Goal: Task Accomplishment & Management: Use online tool/utility

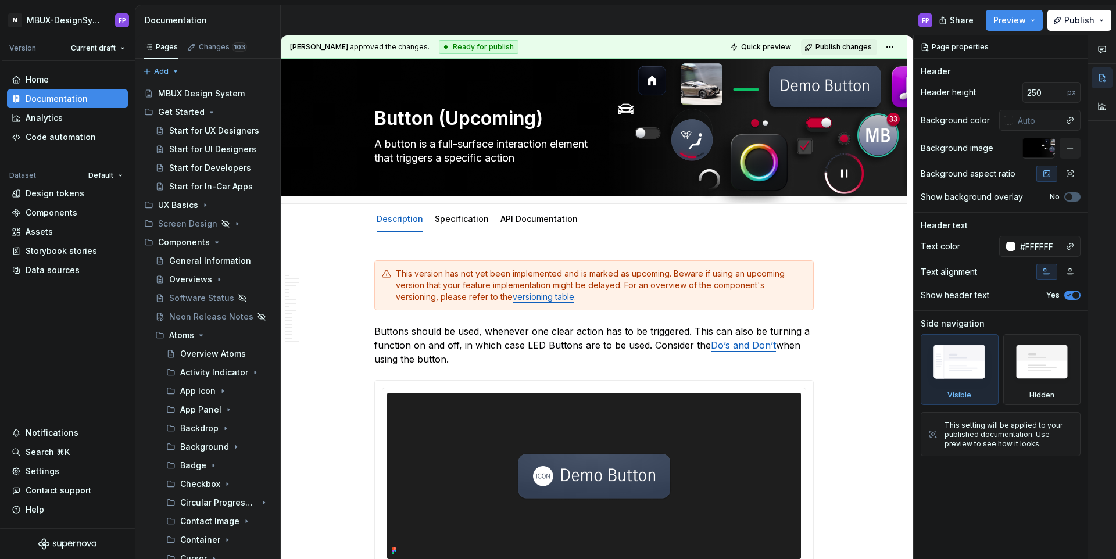
scroll to position [1073, 0]
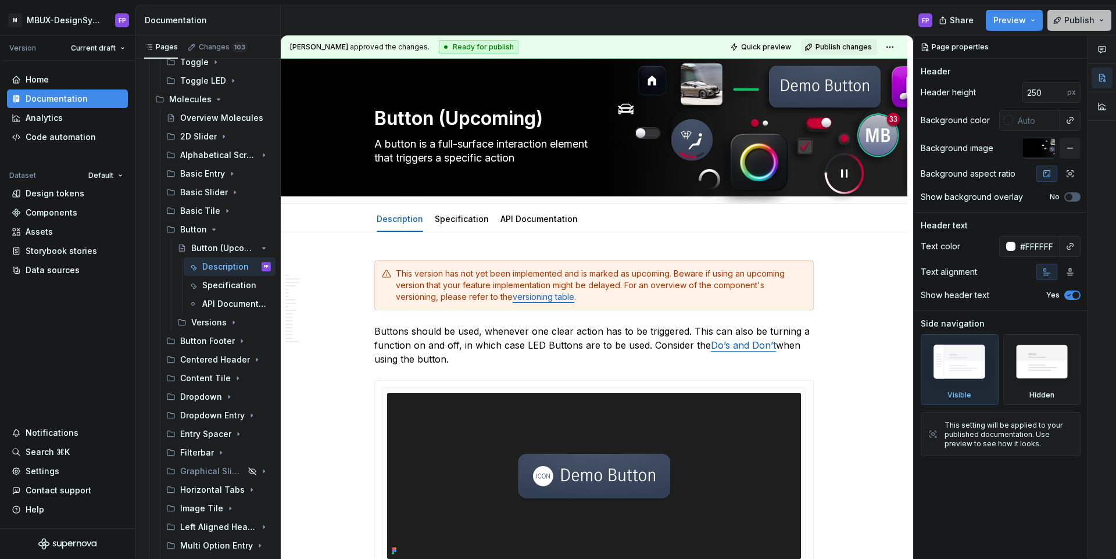
click at [1085, 15] on span "Publish" at bounding box center [1079, 21] width 30 height 12
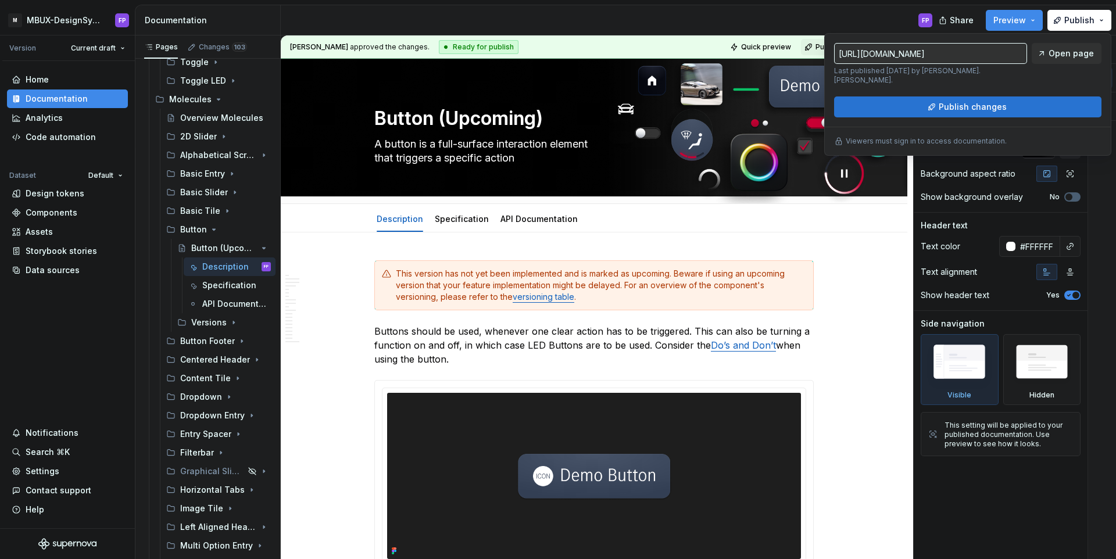
click at [1037, 97] on button "Publish changes" at bounding box center [967, 107] width 267 height 21
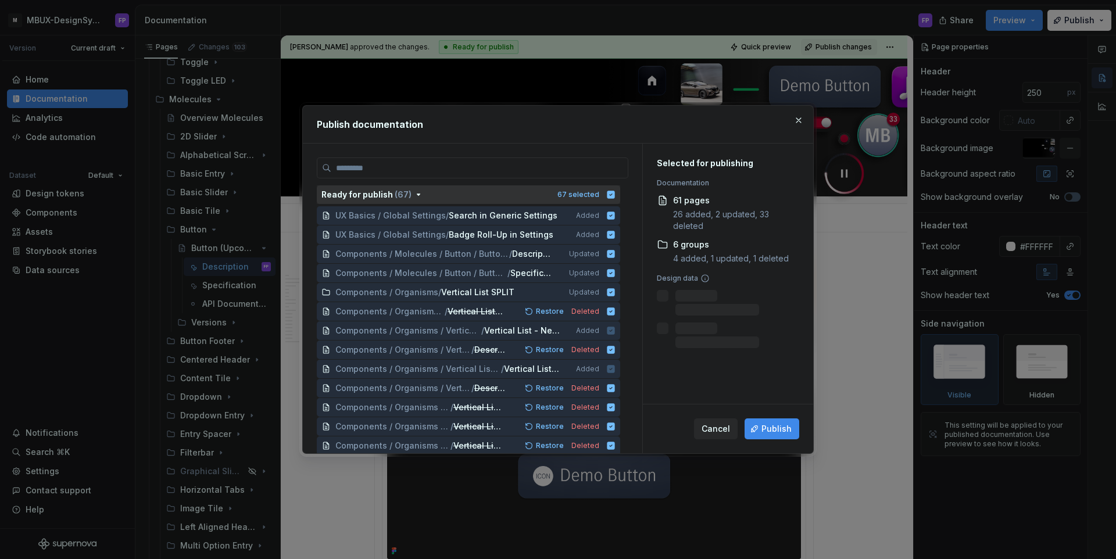
click at [620, 192] on button "Ready for publish ( 67 ) 67 selected" at bounding box center [468, 194] width 303 height 19
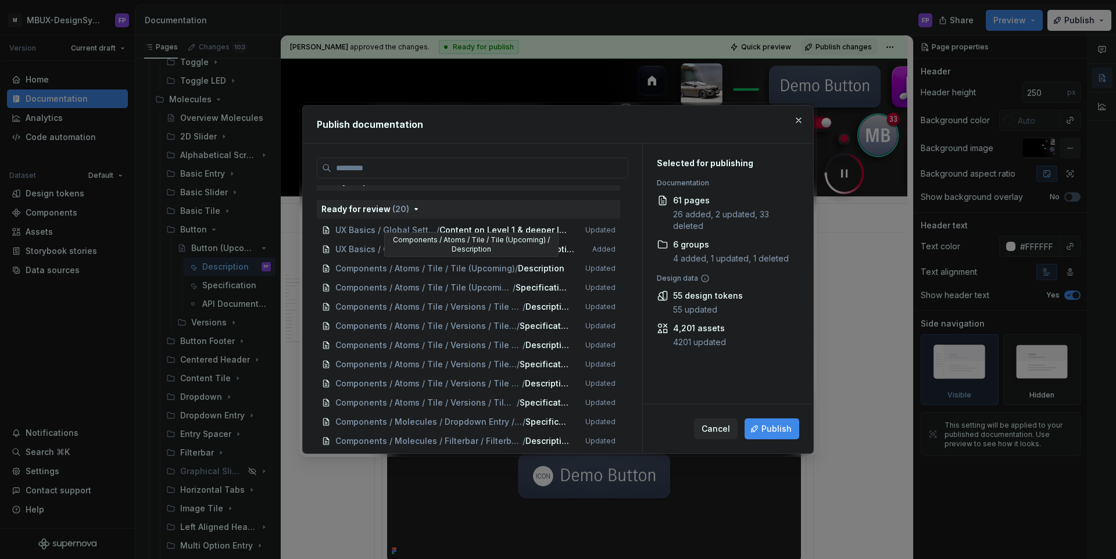
scroll to position [0, 0]
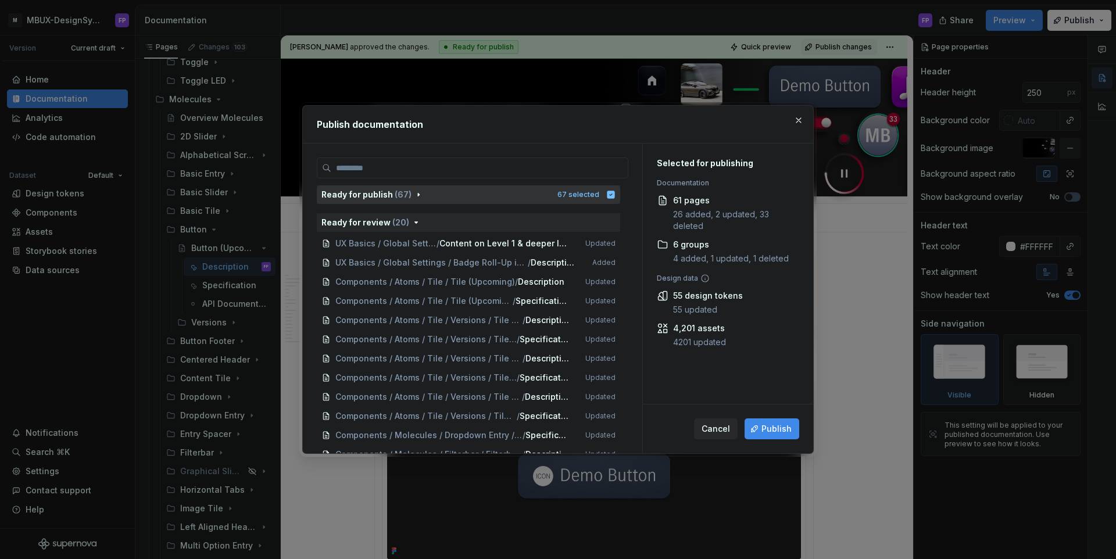
click at [414, 190] on icon "button" at bounding box center [418, 194] width 9 height 9
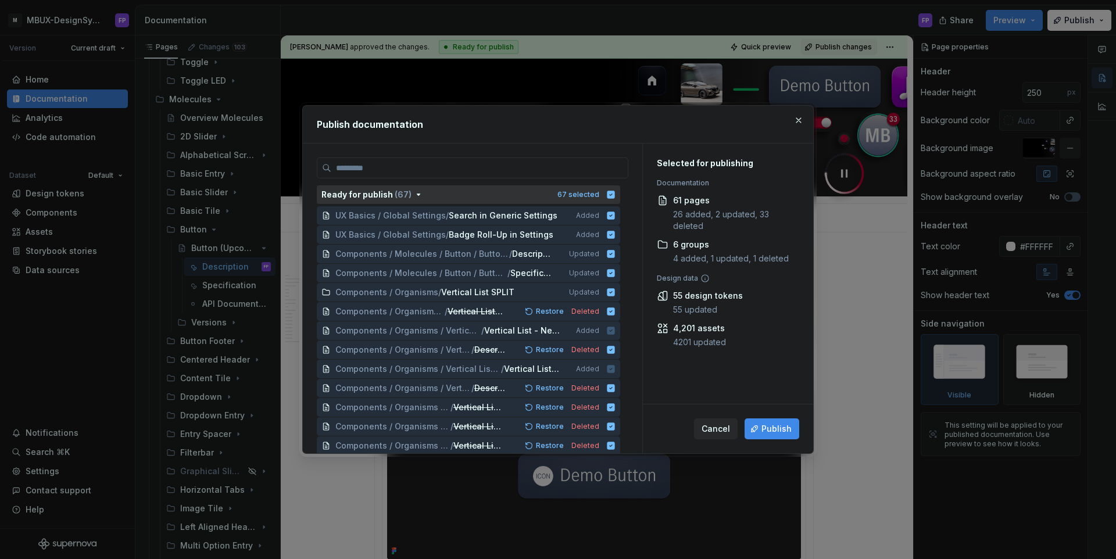
click at [615, 191] on icon "button" at bounding box center [611, 195] width 8 height 8
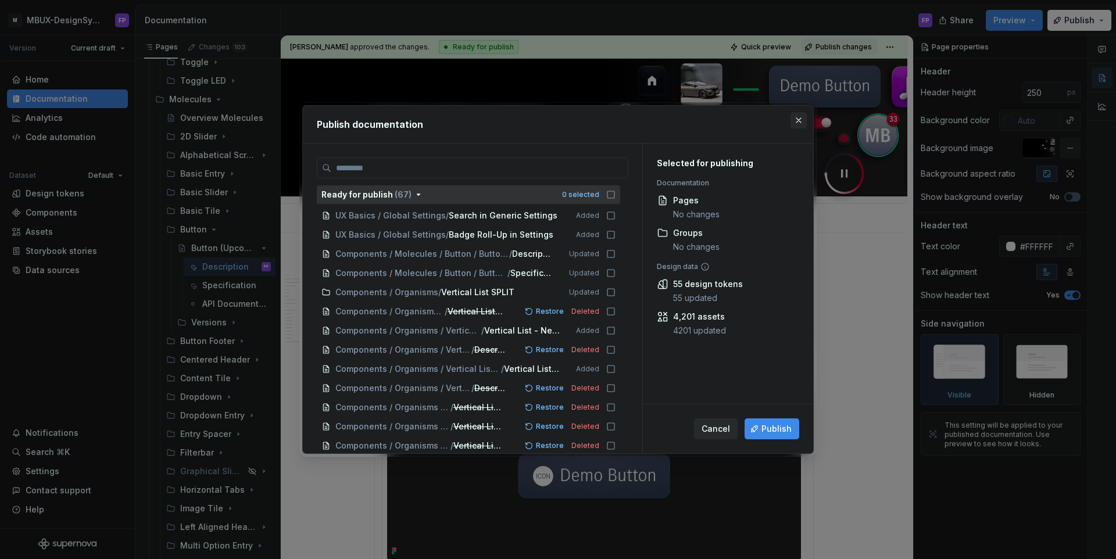
click at [799, 115] on button "button" at bounding box center [799, 120] width 16 height 16
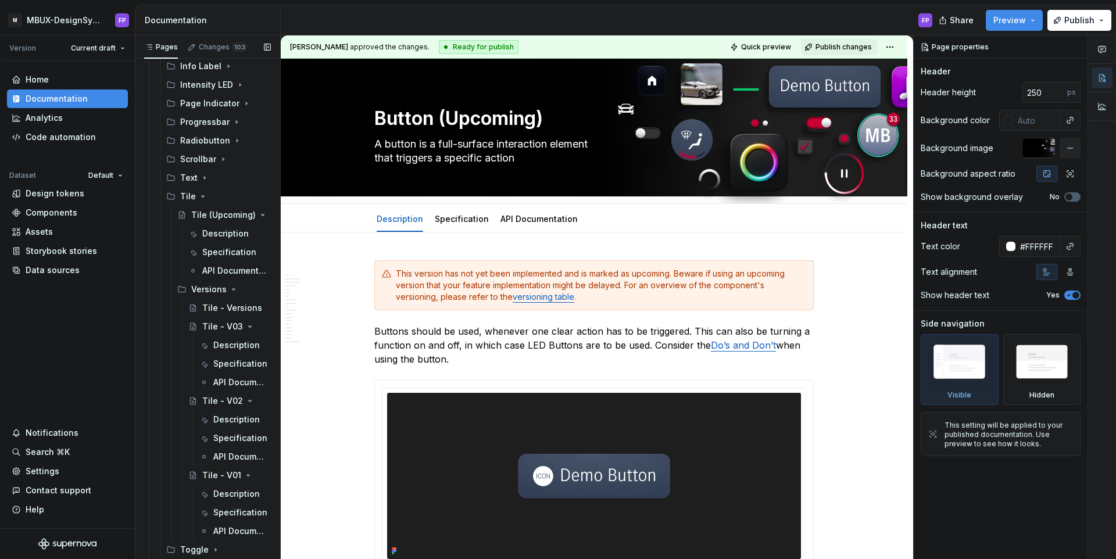
scroll to position [577, 0]
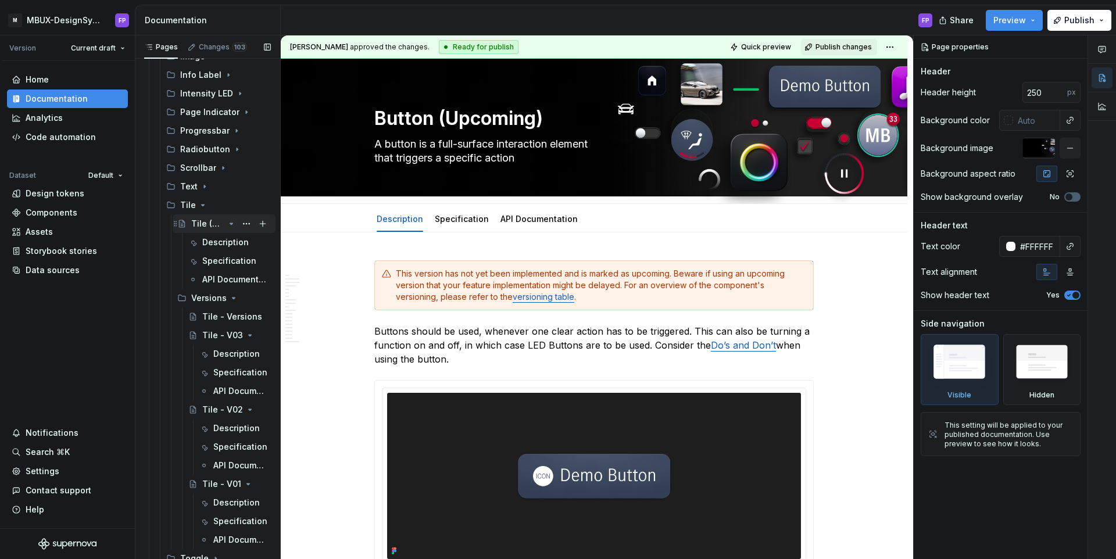
click at [198, 228] on div "Tile (Upcoming)" at bounding box center [207, 224] width 33 height 12
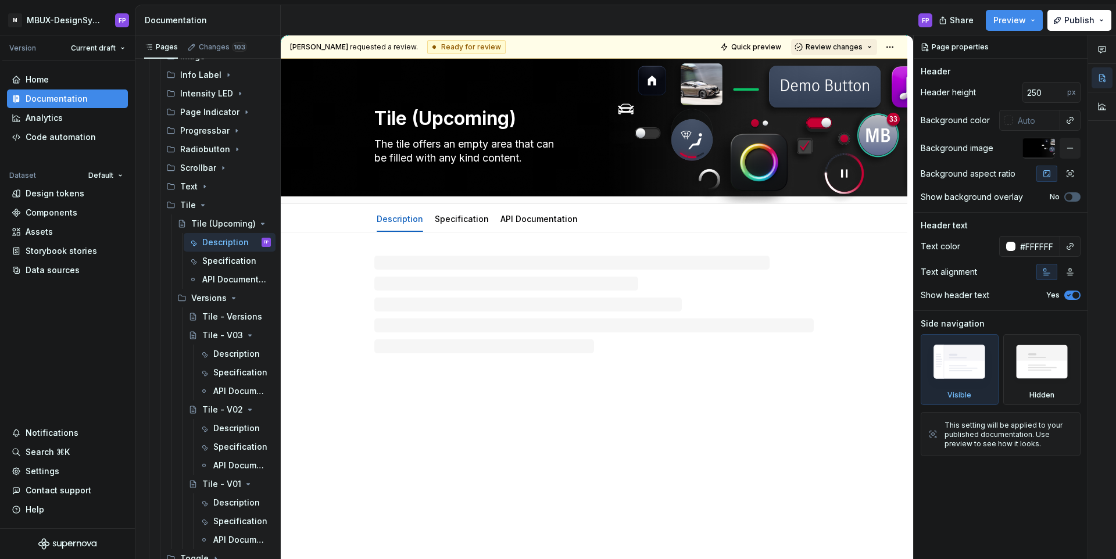
click at [854, 45] on span "Review changes" at bounding box center [834, 46] width 57 height 9
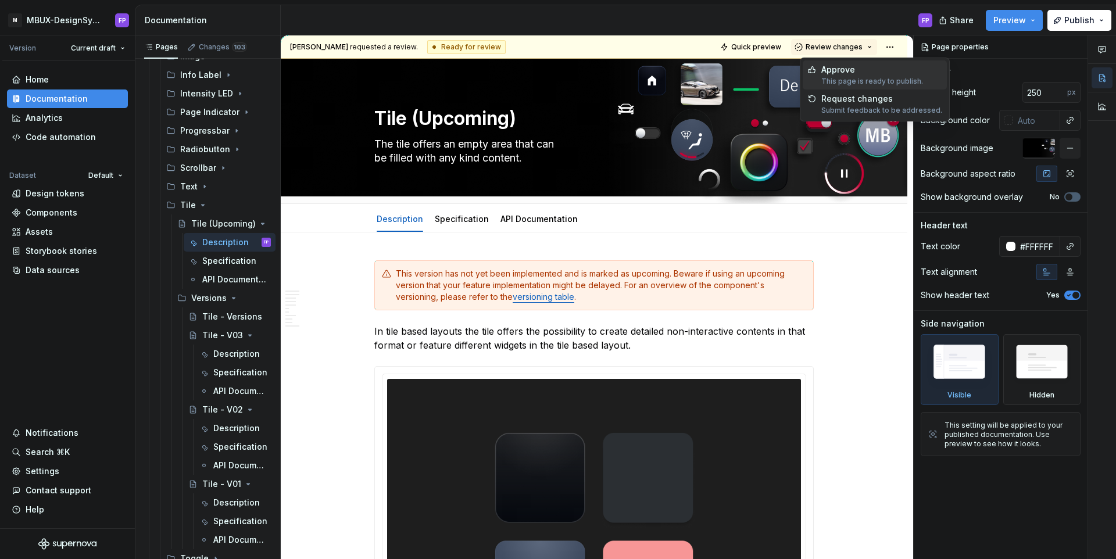
click at [840, 77] on div "This page is ready to publish." at bounding box center [872, 81] width 102 height 9
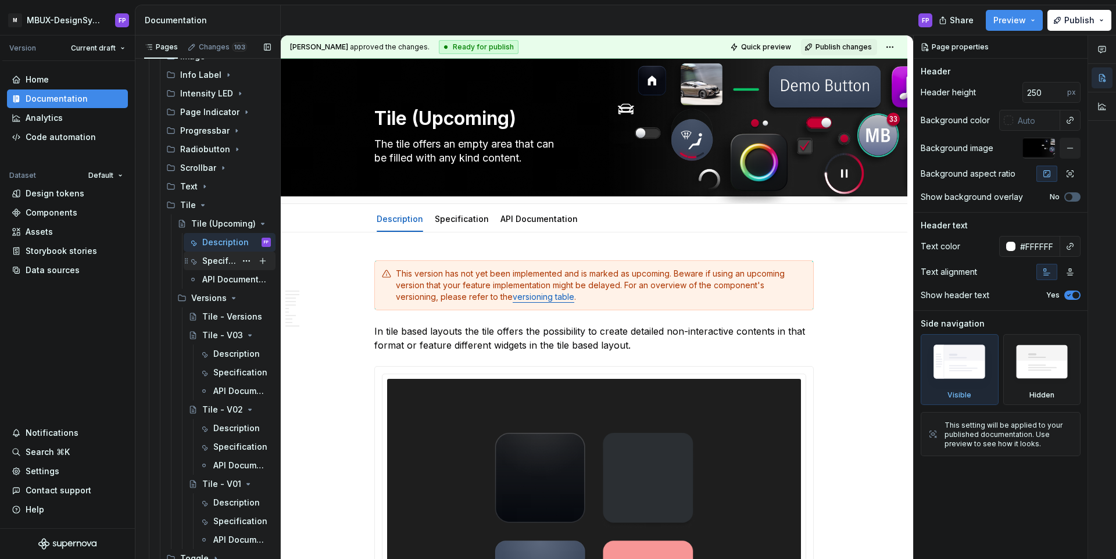
click at [220, 265] on div "Specification" at bounding box center [219, 261] width 34 height 12
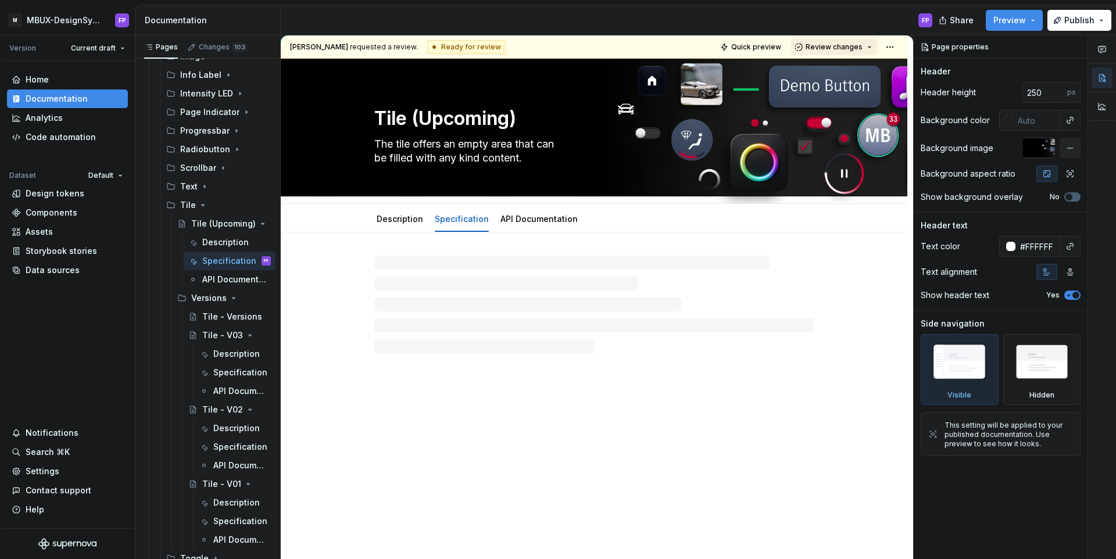
click at [857, 48] on span "Review changes" at bounding box center [834, 46] width 57 height 9
click at [852, 70] on div "Approve" at bounding box center [872, 70] width 102 height 12
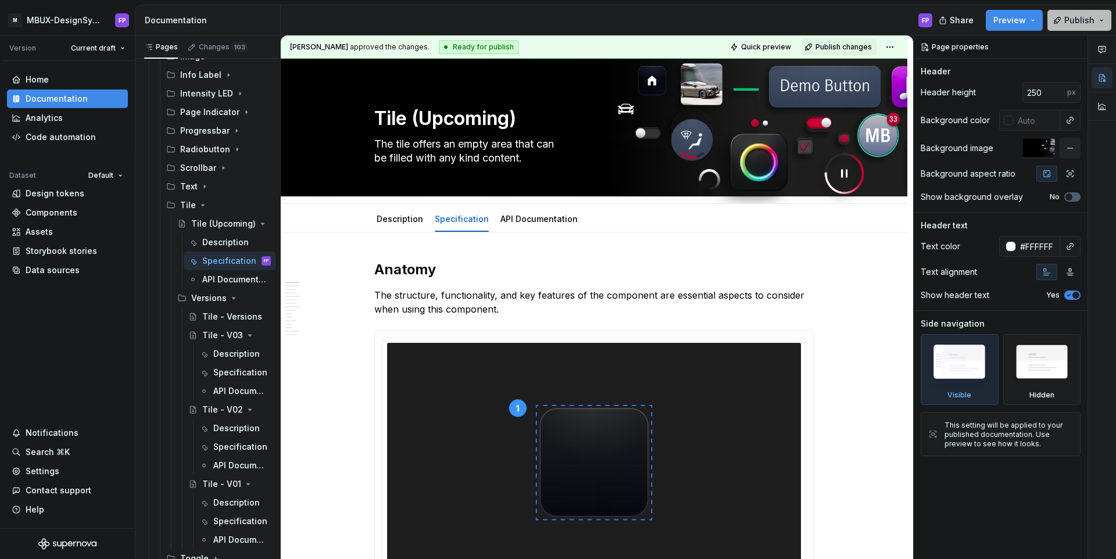
click at [1088, 23] on span "Publish" at bounding box center [1079, 21] width 30 height 12
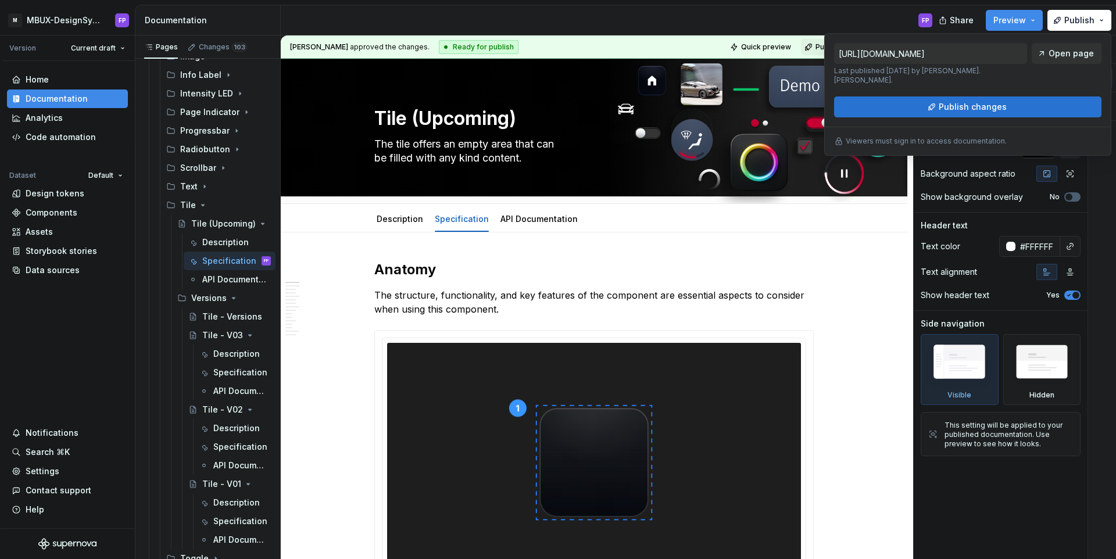
click at [890, 98] on button "Publish changes" at bounding box center [967, 107] width 267 height 21
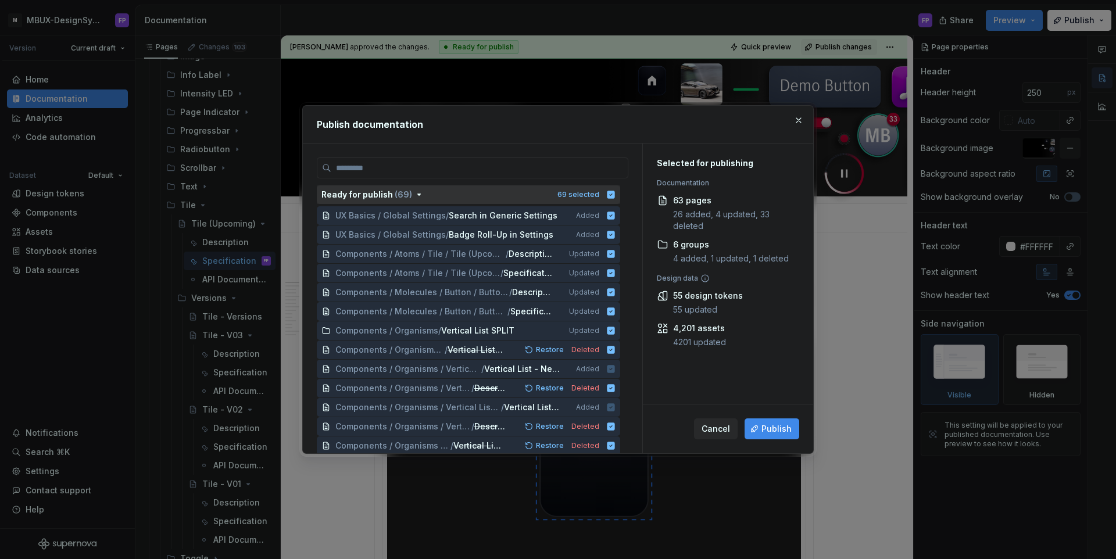
click at [615, 195] on icon "button" at bounding box center [611, 195] width 8 height 8
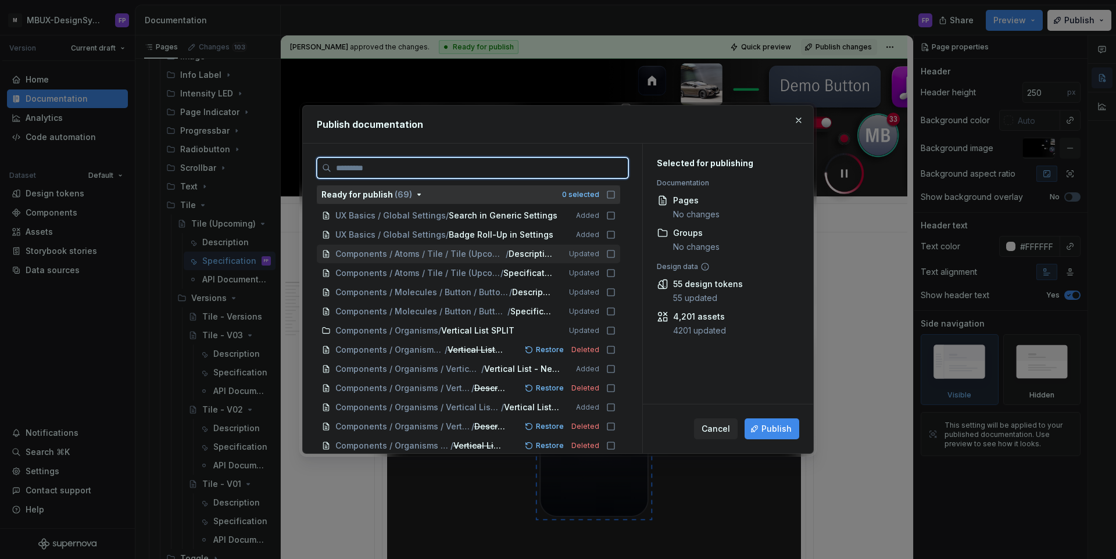
click at [616, 256] on icon at bounding box center [610, 253] width 9 height 9
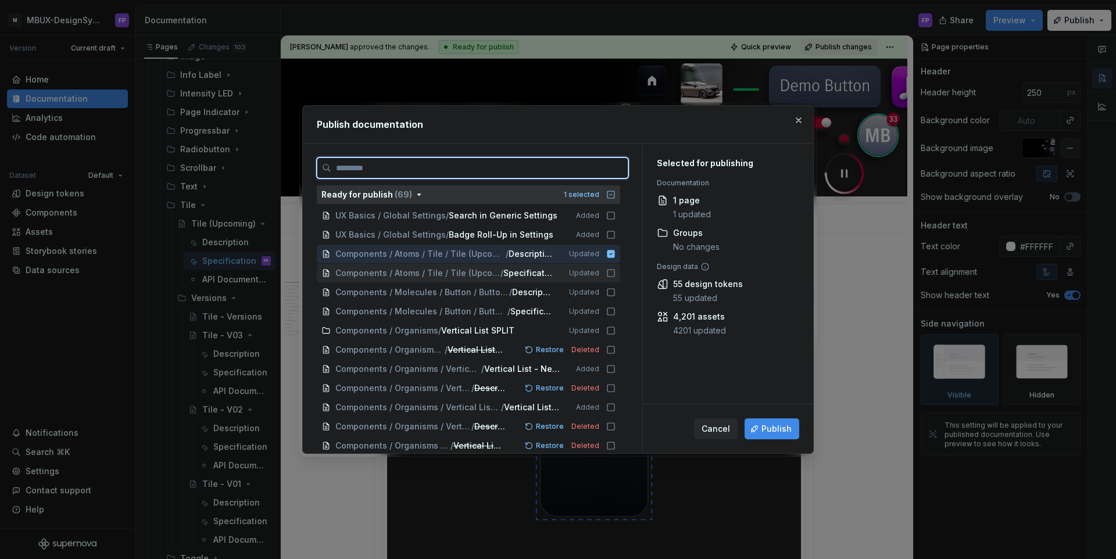
click at [616, 267] on div "Components / Atoms / Tile / Tile (Upcoming) / Specification Updated" at bounding box center [468, 273] width 303 height 19
click at [616, 291] on icon at bounding box center [610, 292] width 9 height 9
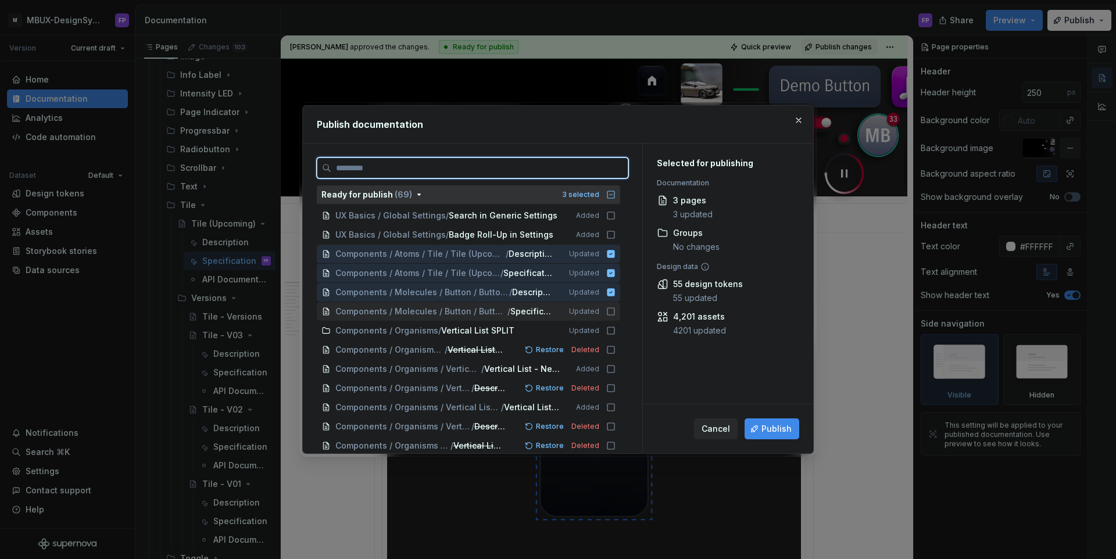
click at [616, 307] on icon at bounding box center [610, 311] width 9 height 9
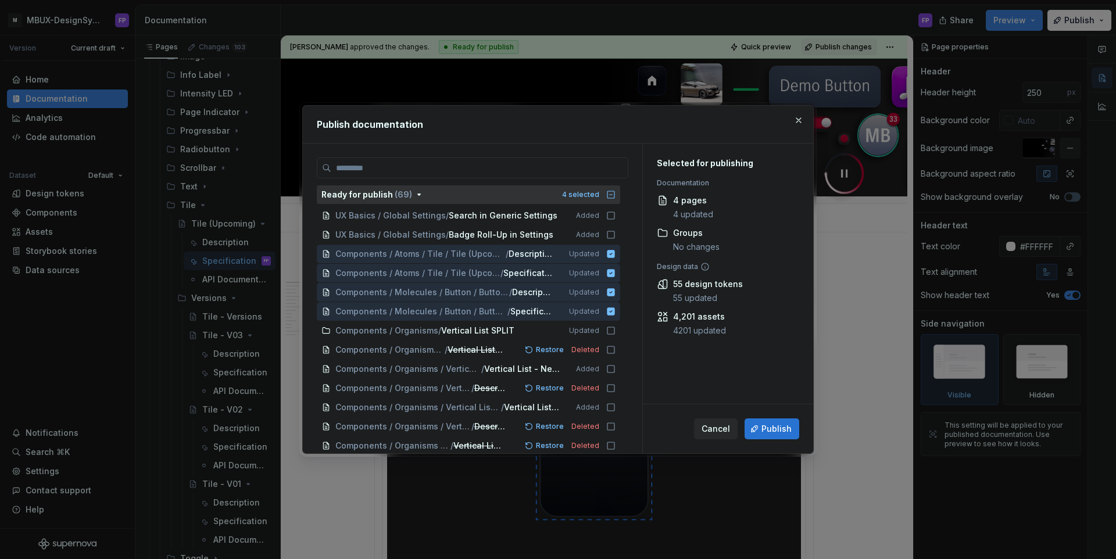
click at [771, 419] on button "Publish" at bounding box center [772, 429] width 55 height 21
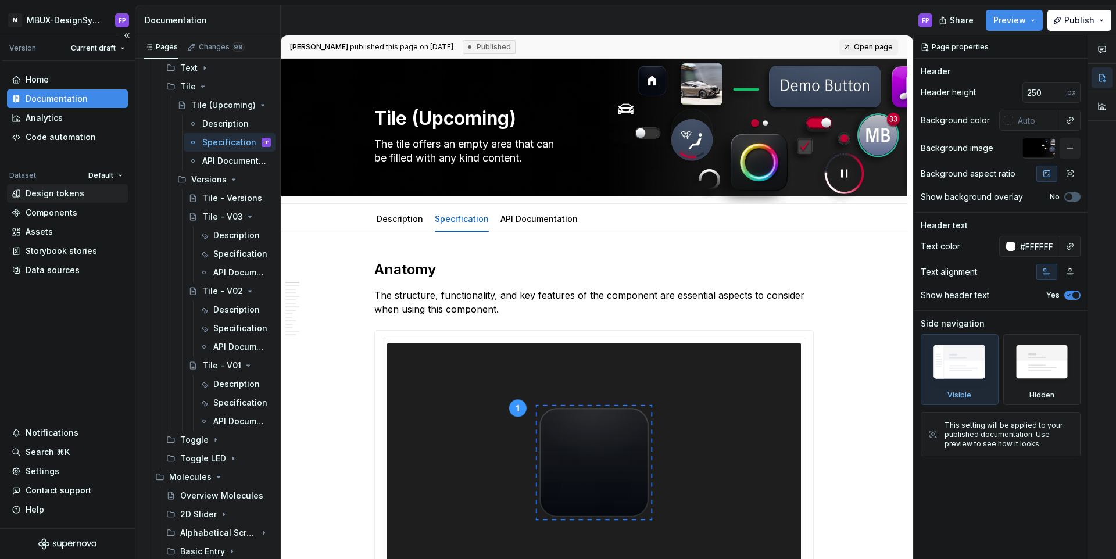
scroll to position [698, 0]
click at [227, 233] on div "Description" at bounding box center [224, 233] width 23 height 12
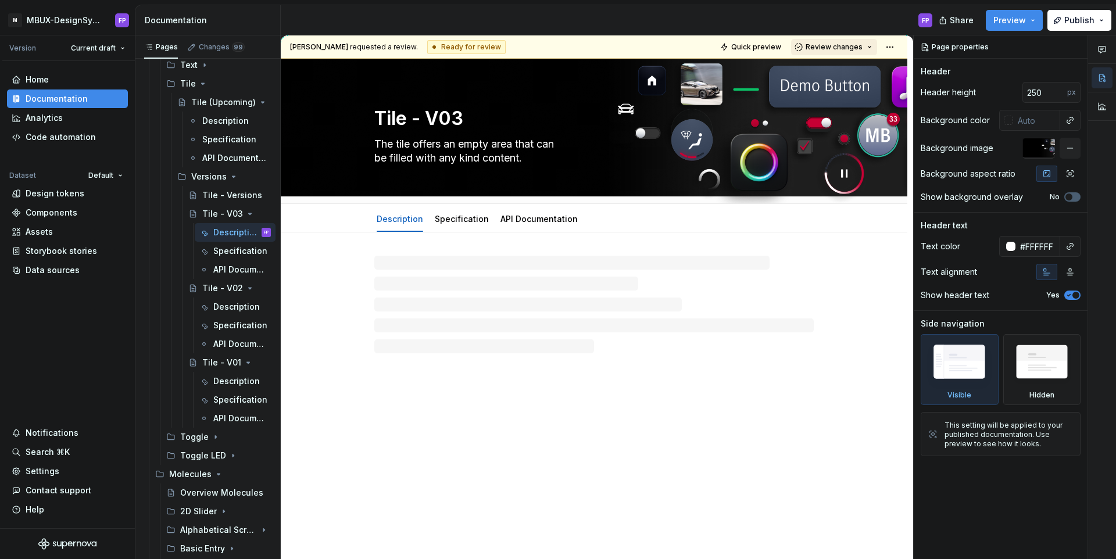
click at [827, 46] on span "Review changes" at bounding box center [834, 46] width 57 height 9
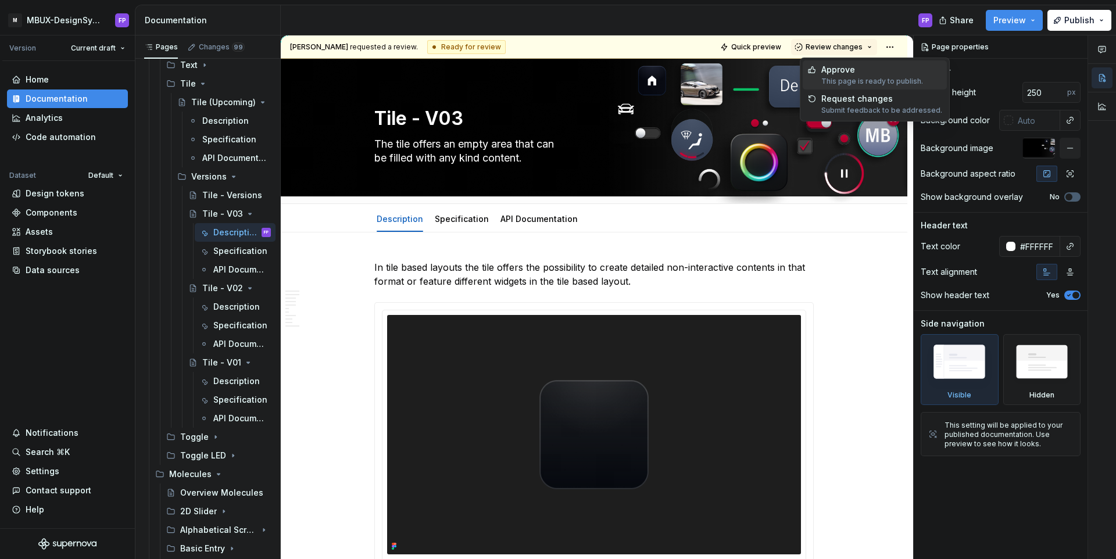
click at [825, 71] on div "Approve" at bounding box center [872, 70] width 102 height 12
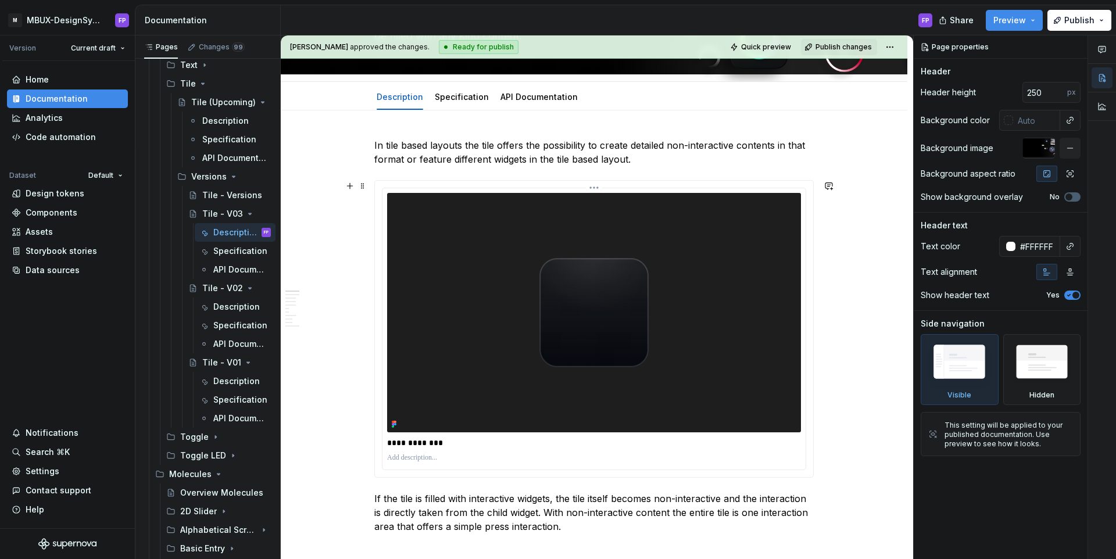
scroll to position [177, 0]
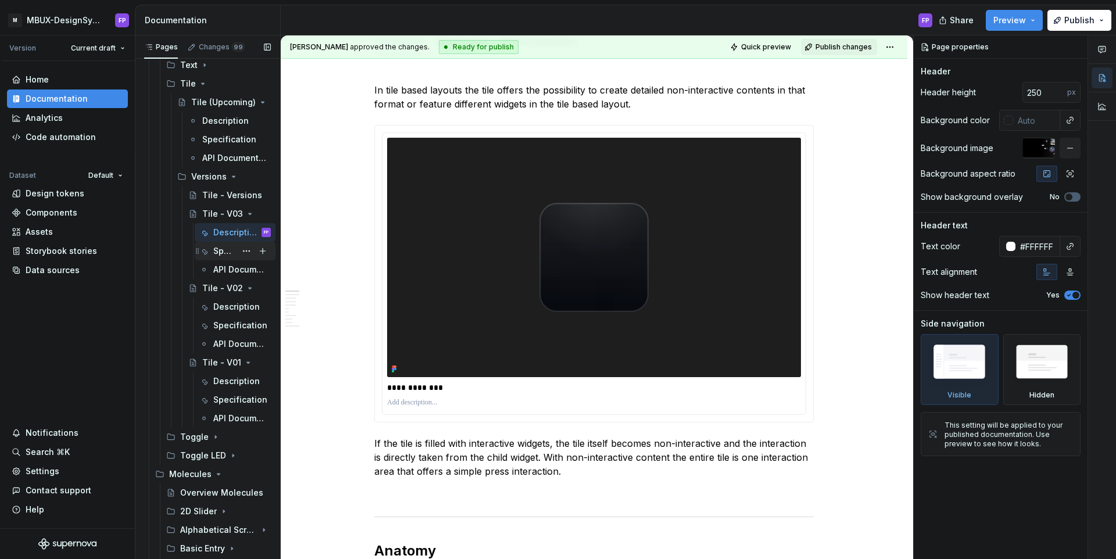
click at [226, 251] on div "Specification" at bounding box center [224, 251] width 23 height 12
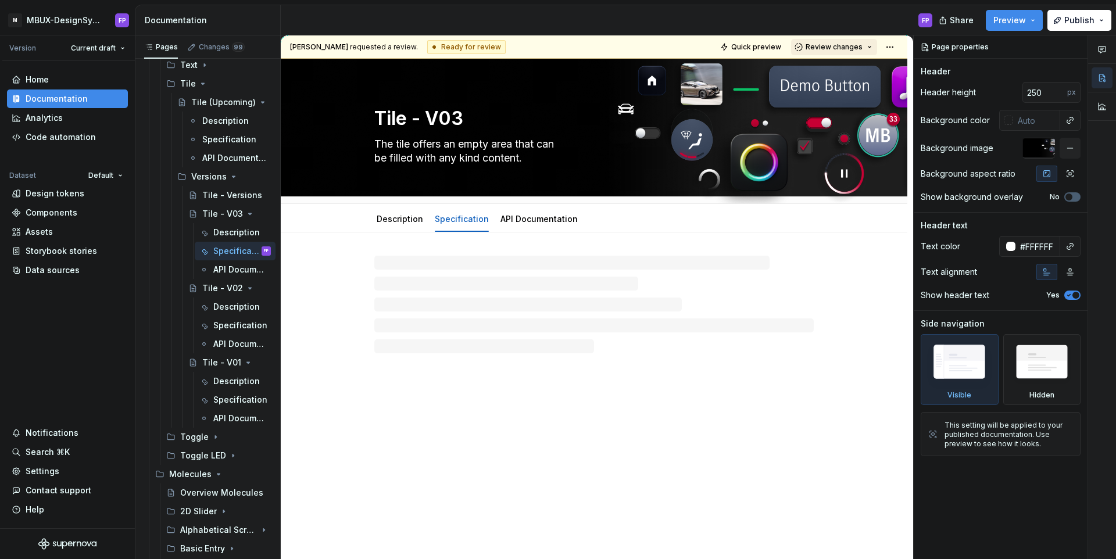
click at [862, 40] on button "Review changes" at bounding box center [834, 47] width 86 height 16
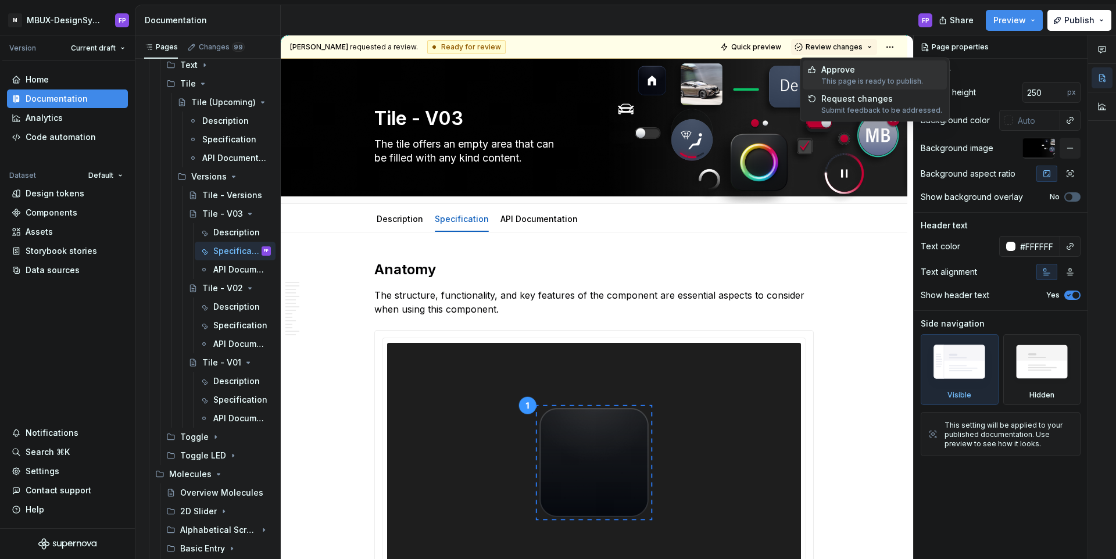
click at [845, 76] on div "Approve This page is ready to publish." at bounding box center [872, 75] width 102 height 22
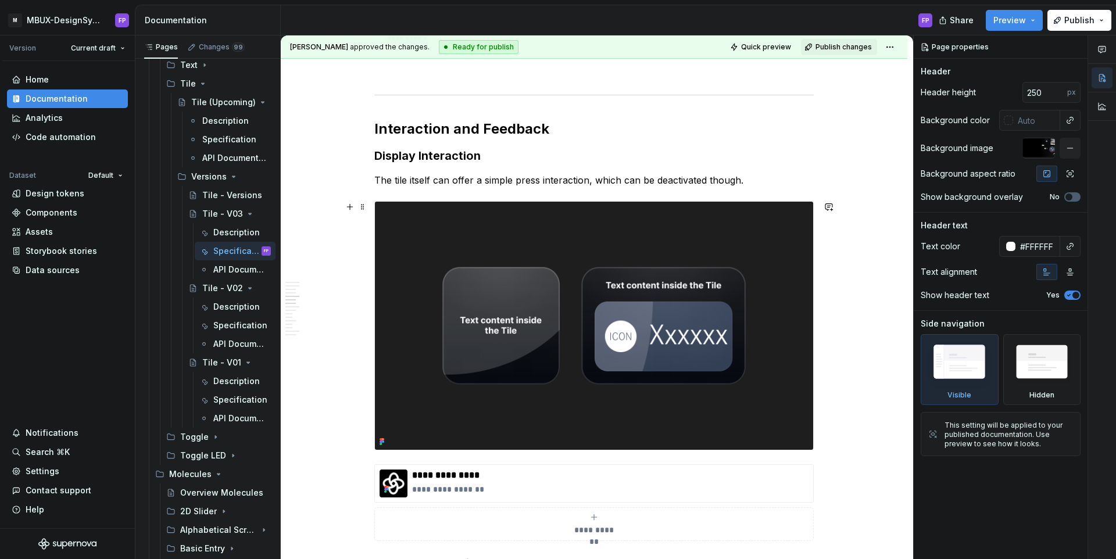
scroll to position [1488, 0]
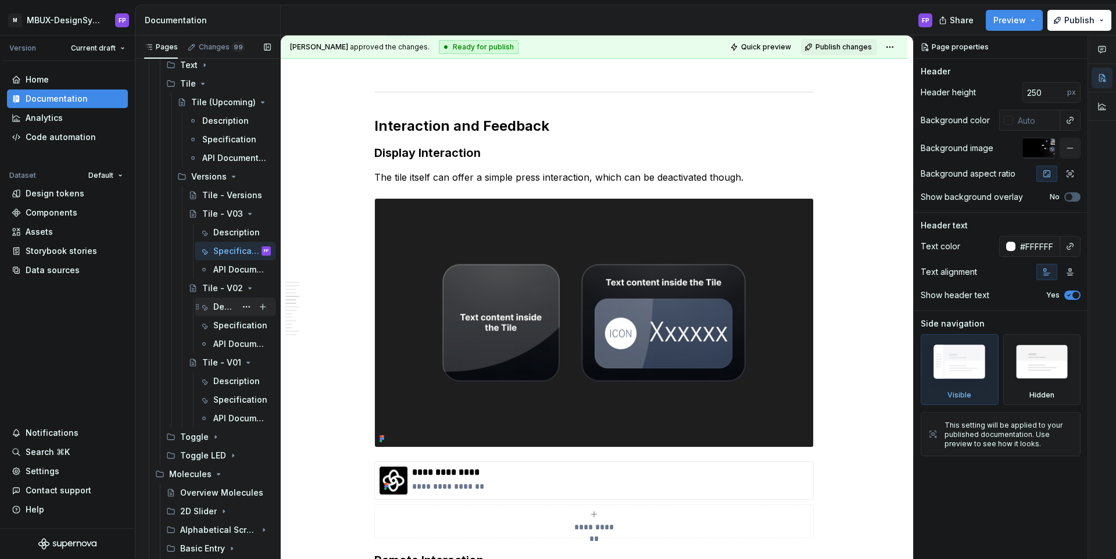
click at [224, 313] on div "Description" at bounding box center [242, 307] width 58 height 16
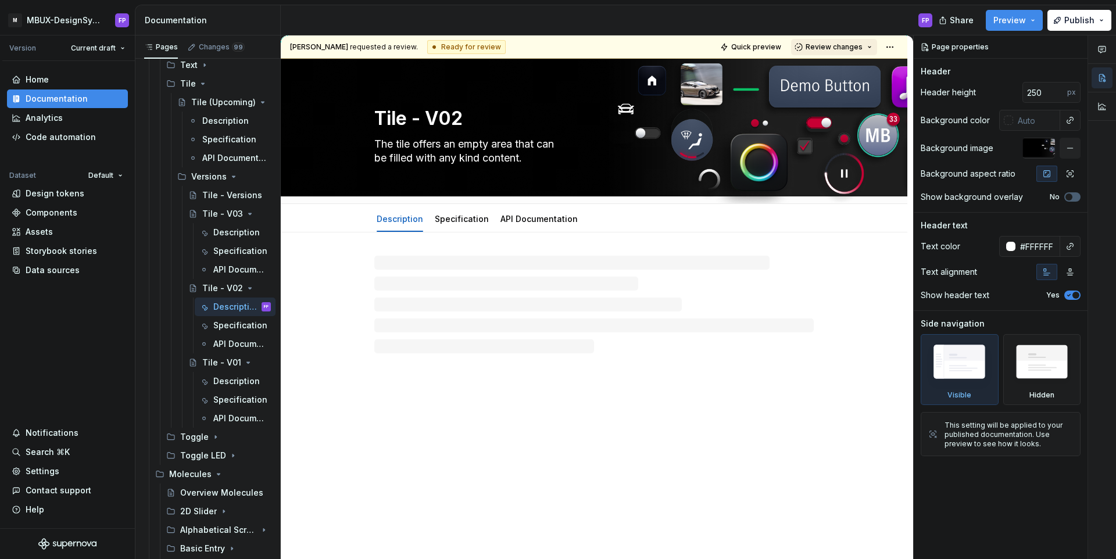
click at [856, 48] on span "Review changes" at bounding box center [834, 46] width 57 height 9
click at [845, 75] on div "Approve" at bounding box center [872, 70] width 102 height 12
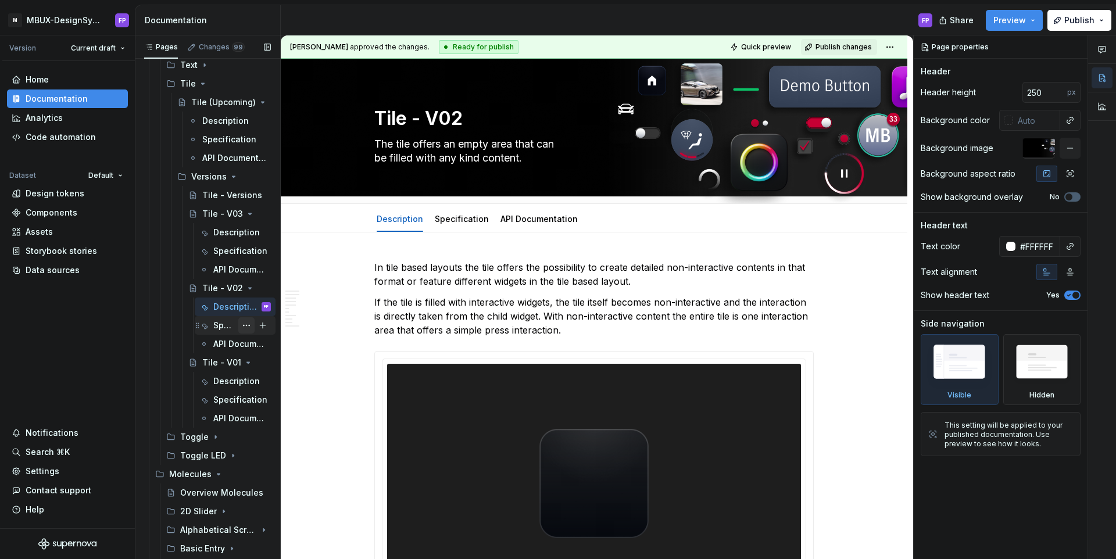
click at [227, 323] on div "Specification" at bounding box center [224, 326] width 23 height 12
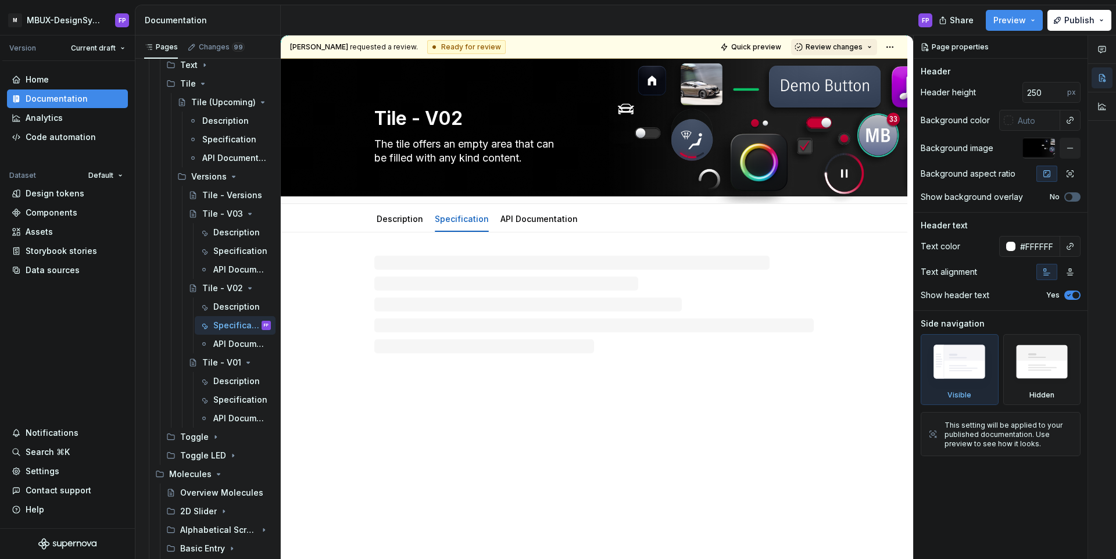
click at [847, 49] on span "Review changes" at bounding box center [834, 46] width 57 height 9
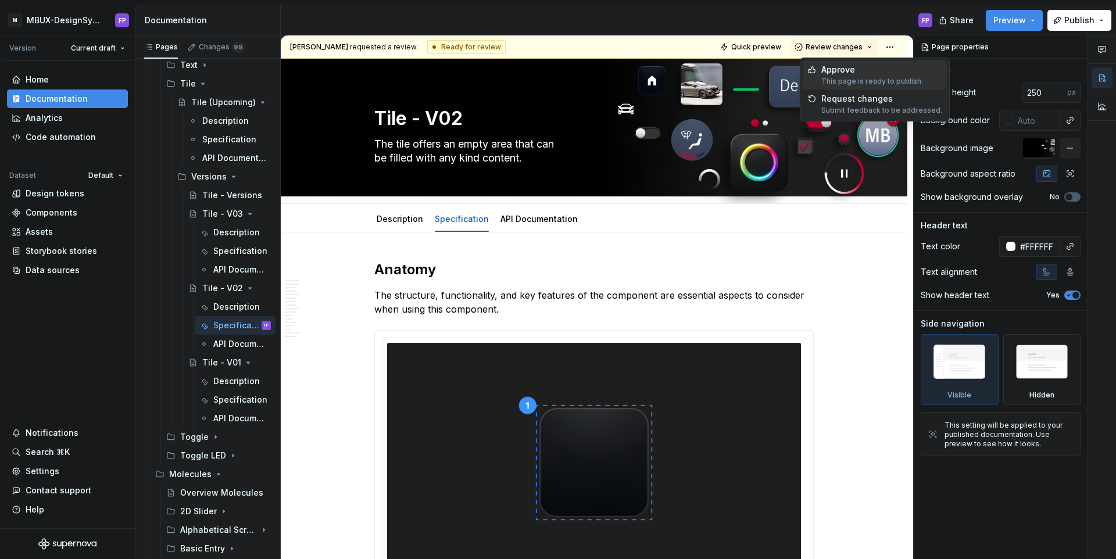
click at [837, 79] on div "This page is ready to publish." at bounding box center [872, 81] width 102 height 9
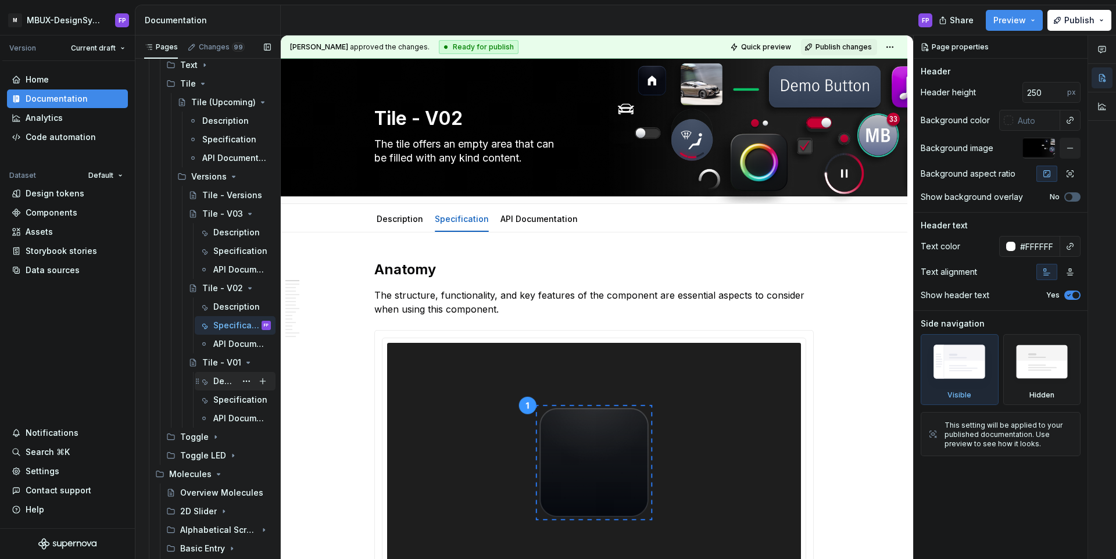
click at [216, 380] on div "Description" at bounding box center [224, 382] width 23 height 12
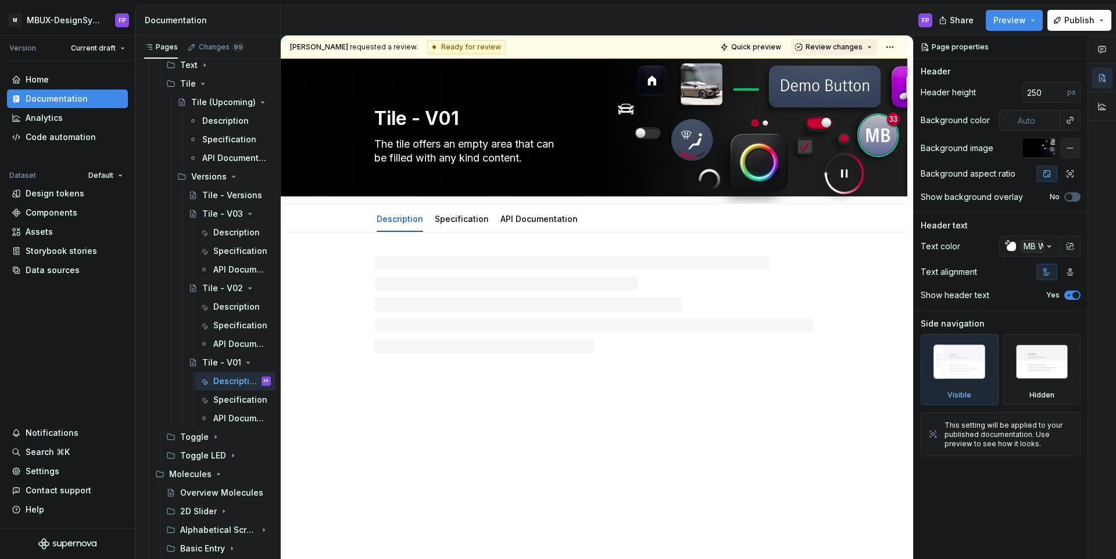
click at [852, 44] on span "Review changes" at bounding box center [834, 46] width 57 height 9
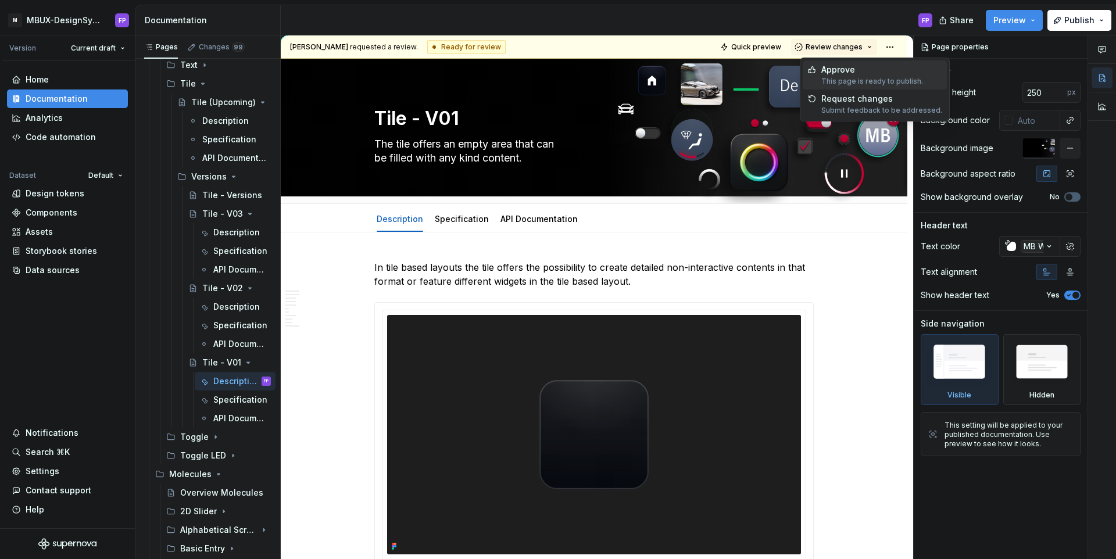
click at [846, 68] on div "Approve" at bounding box center [872, 70] width 102 height 12
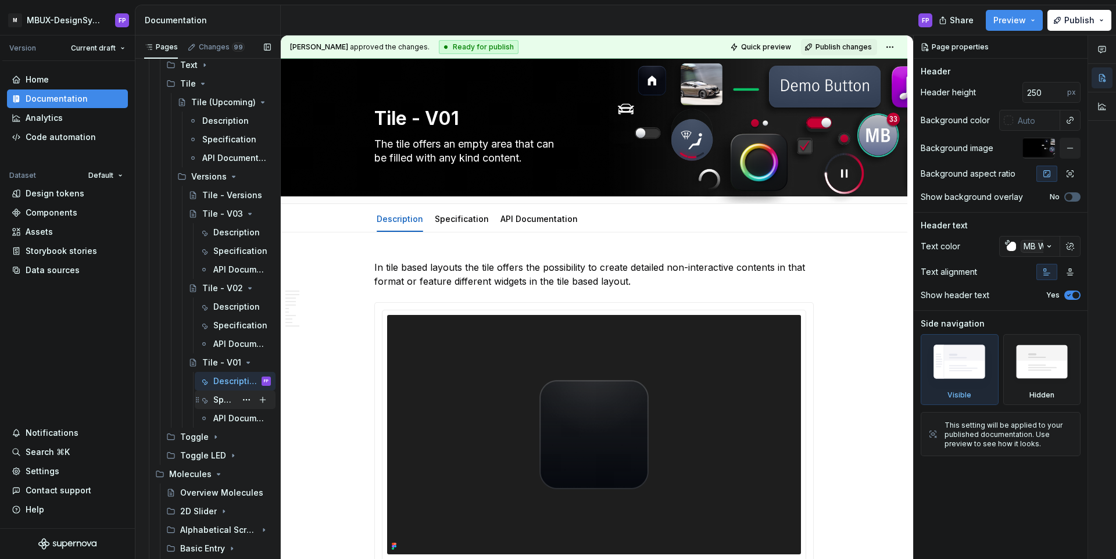
click at [231, 397] on div "Specification" at bounding box center [224, 400] width 23 height 12
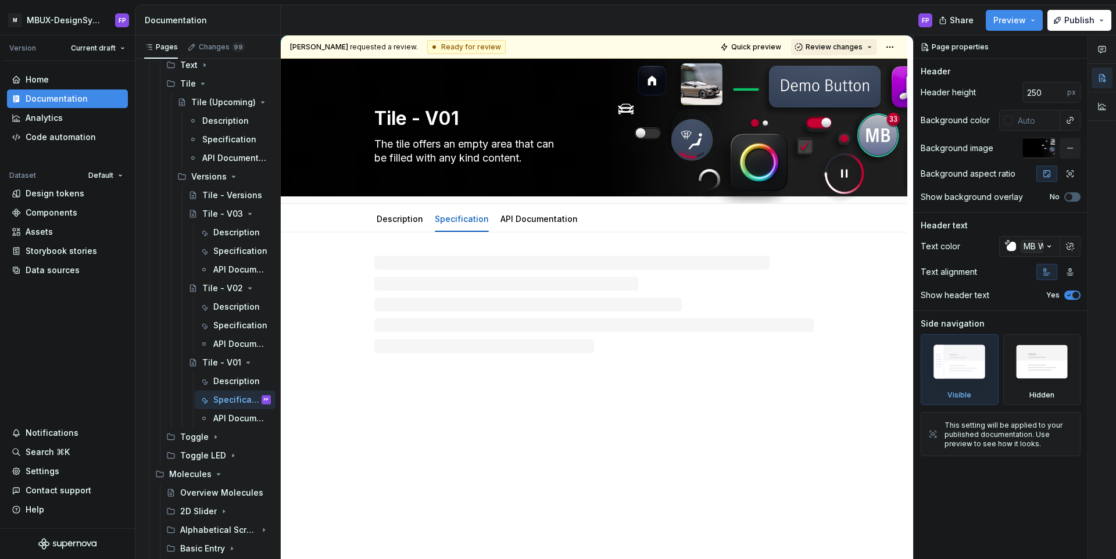
click at [852, 46] on span "Review changes" at bounding box center [834, 46] width 57 height 9
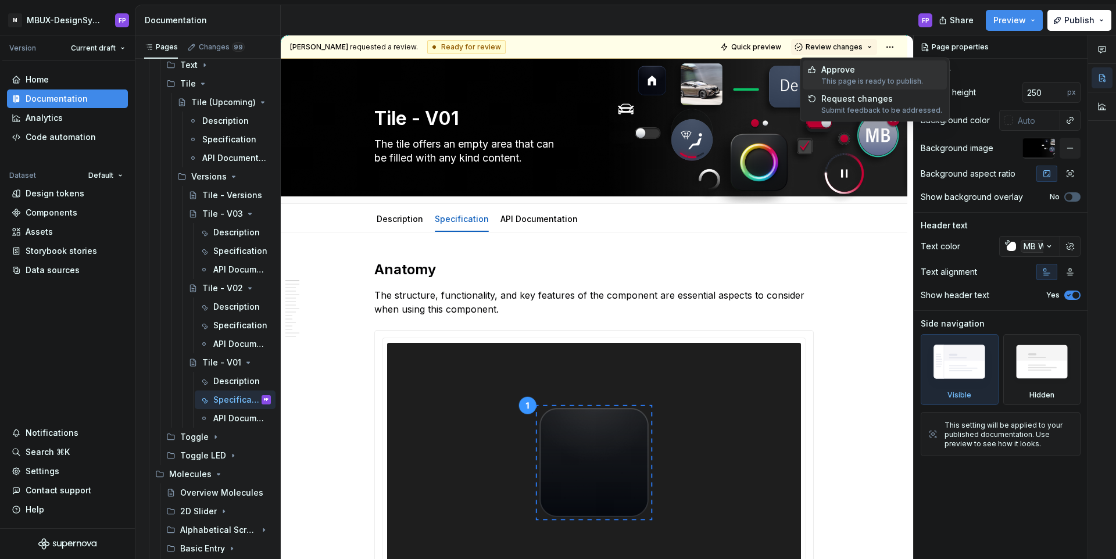
click at [837, 72] on div "Approve" at bounding box center [872, 70] width 102 height 12
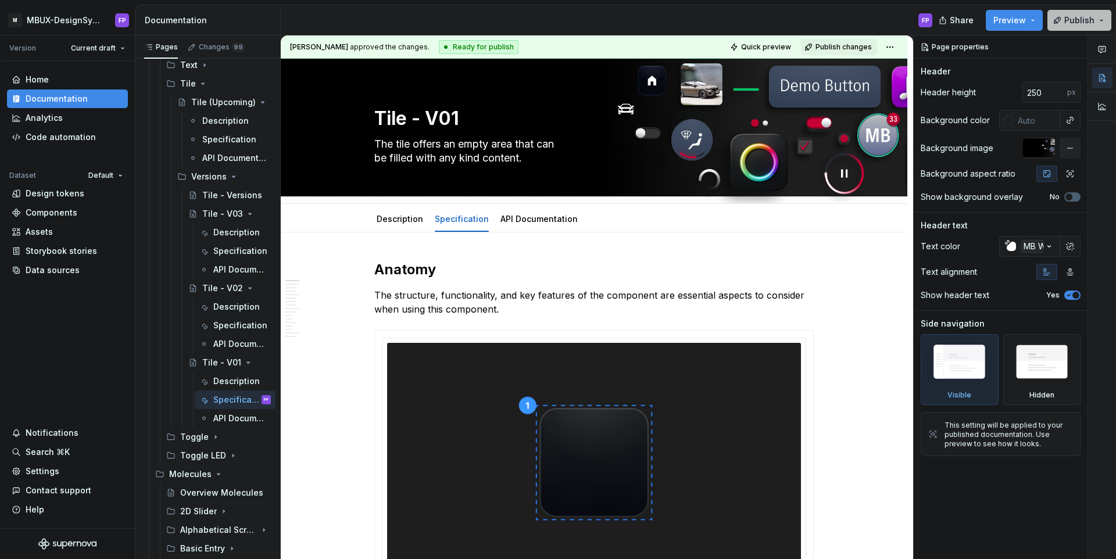
click at [1090, 13] on button "Publish" at bounding box center [1080, 20] width 64 height 21
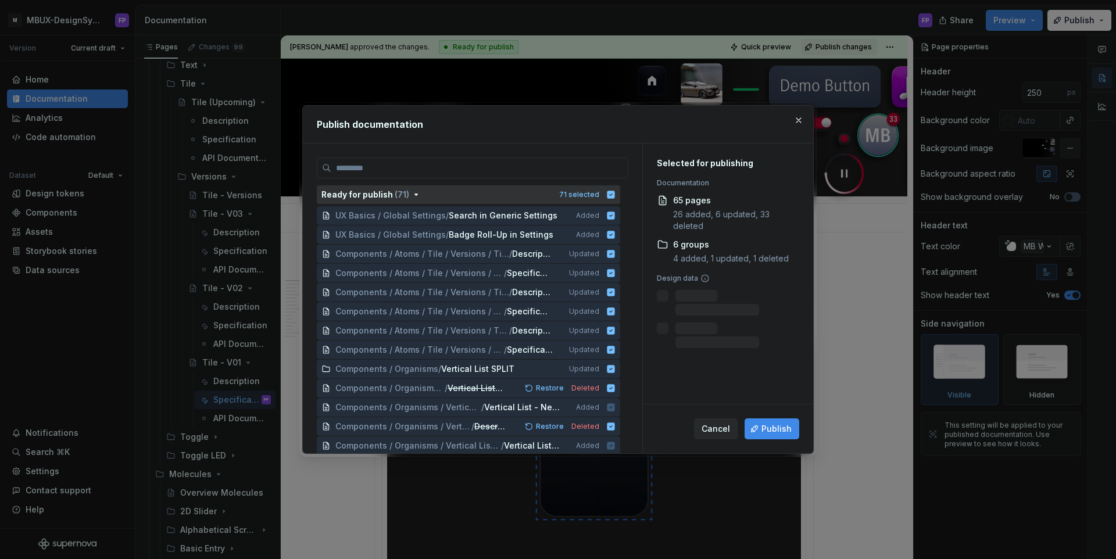
click at [615, 194] on icon "button" at bounding box center [611, 195] width 8 height 8
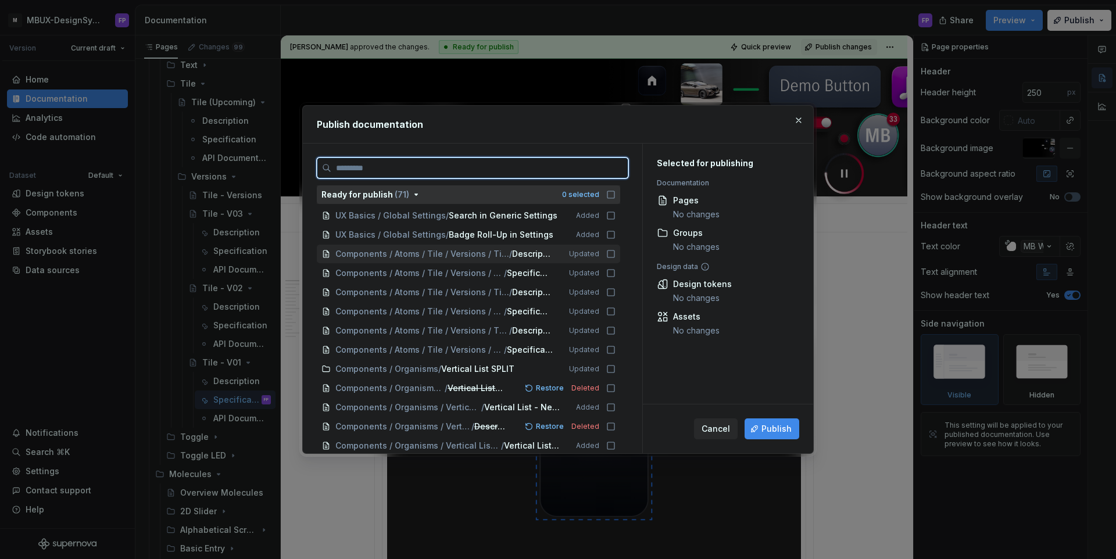
click at [614, 253] on icon at bounding box center [610, 253] width 9 height 9
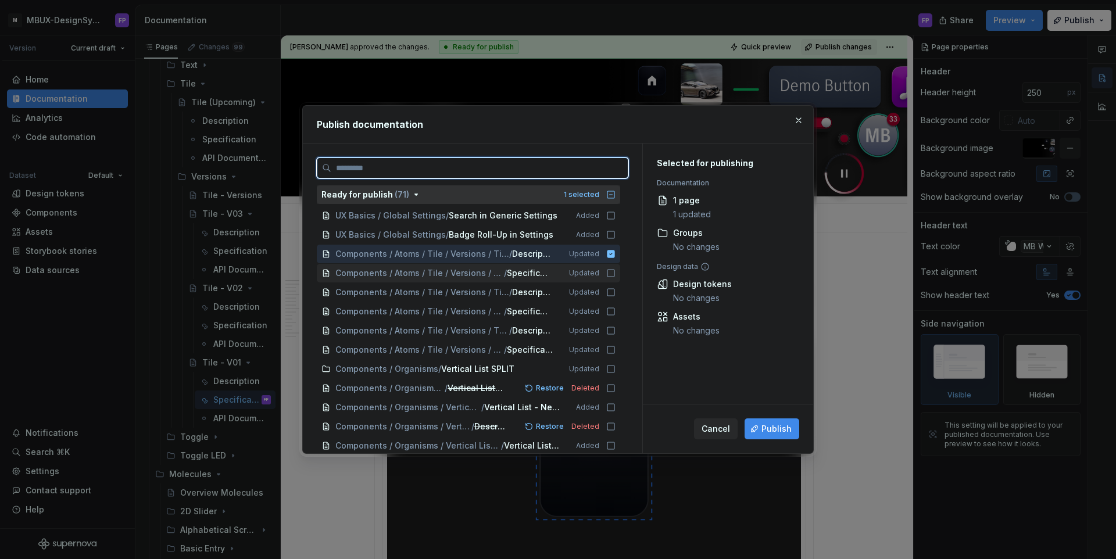
click at [613, 274] on icon at bounding box center [610, 273] width 7 height 7
click at [616, 288] on icon at bounding box center [610, 292] width 9 height 9
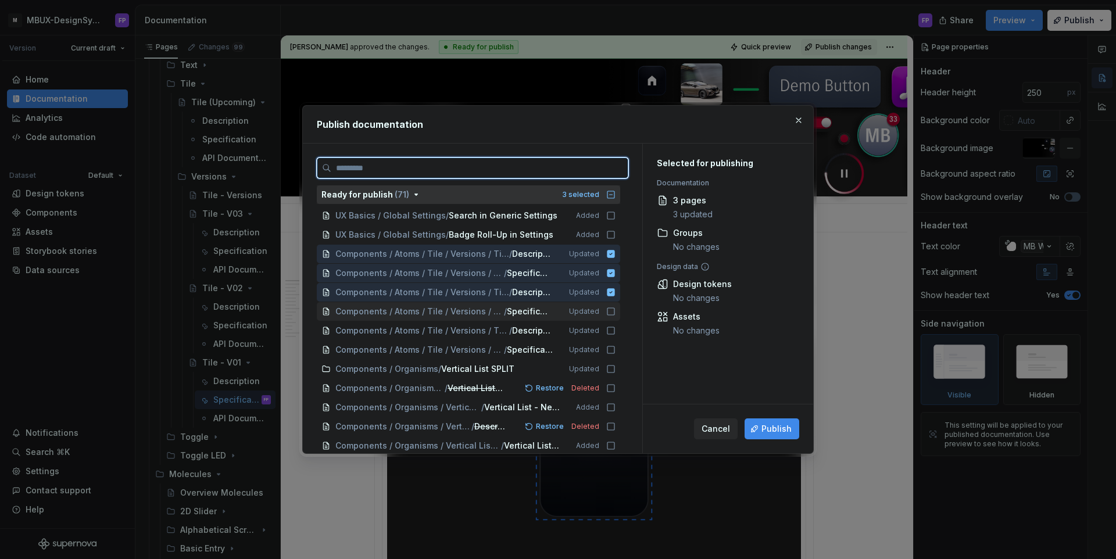
click at [616, 312] on icon at bounding box center [610, 311] width 9 height 9
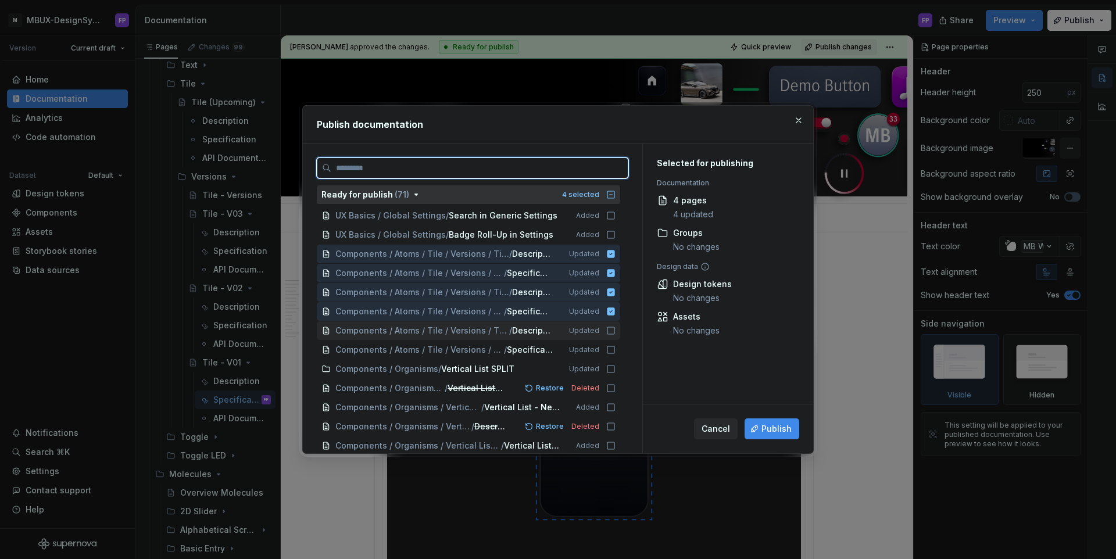
click at [620, 335] on div "Components / Atoms / Tile / Versions / Tile - V01 / Description Updated" at bounding box center [468, 330] width 303 height 19
click at [616, 351] on icon at bounding box center [610, 349] width 9 height 9
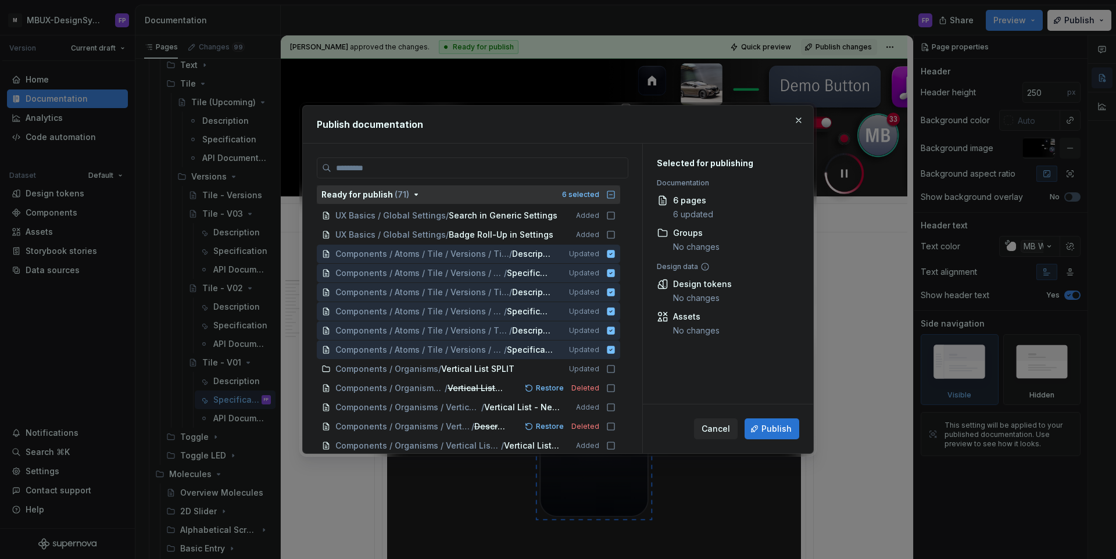
click at [786, 431] on span "Publish" at bounding box center [777, 429] width 30 height 12
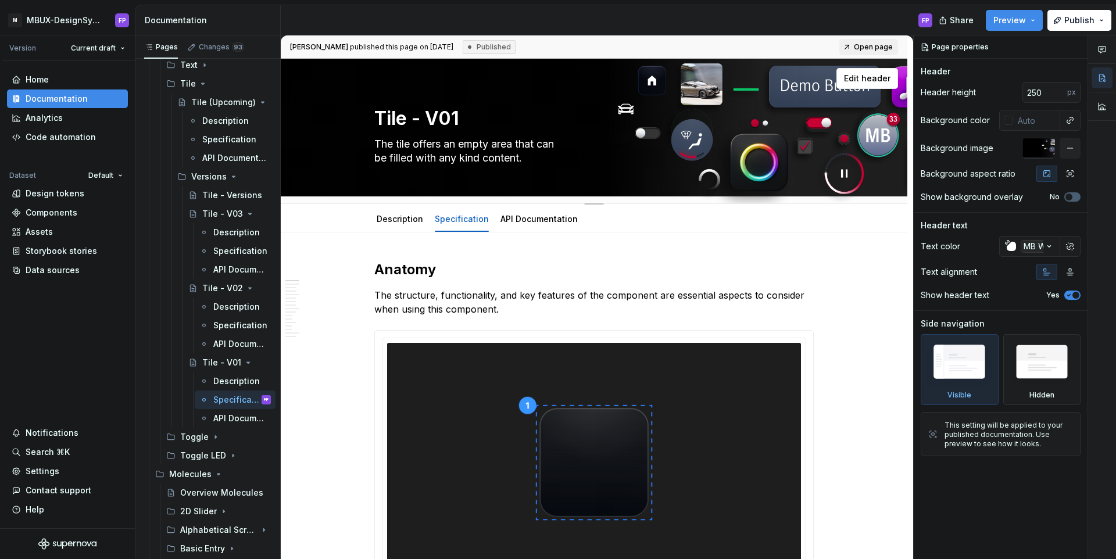
type textarea "*"
